Goal: Find specific page/section: Find specific page/section

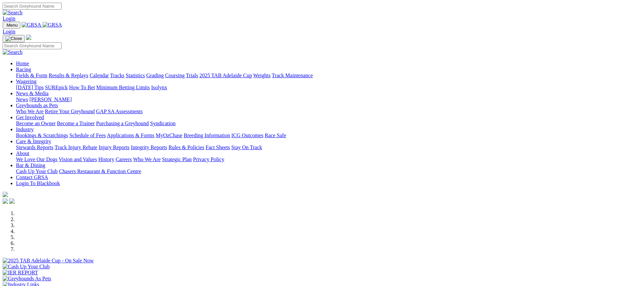
scroll to position [200, 0]
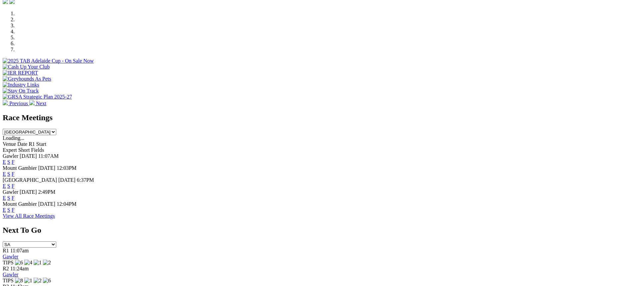
click at [15, 207] on link "F" at bounding box center [13, 210] width 3 height 6
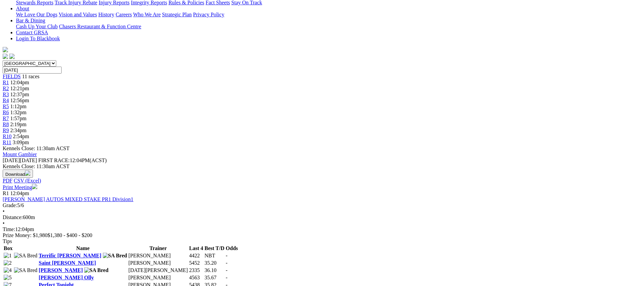
scroll to position [33, 0]
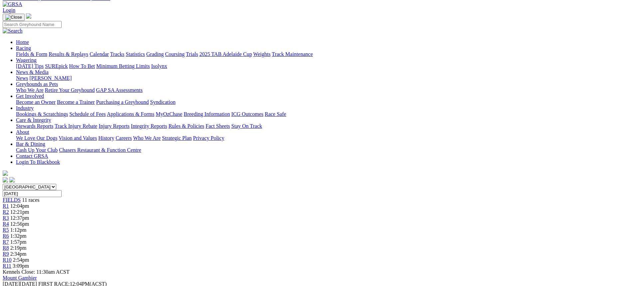
click at [47, 51] on link "Fields & Form" at bounding box center [31, 54] width 31 height 6
